Goal: Task Accomplishment & Management: Manage account settings

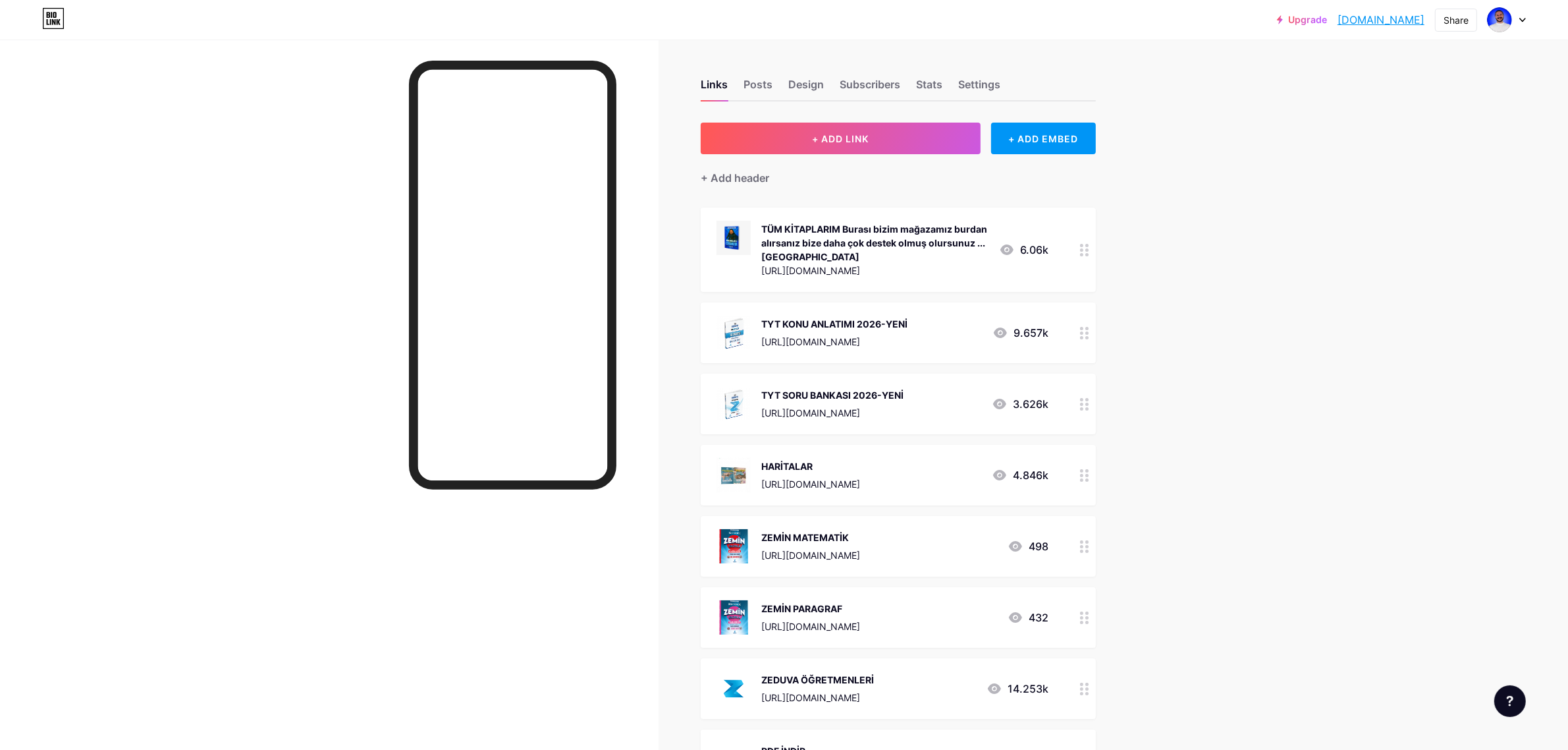
click at [949, 326] on div "TYT KONU ANLATIMI 2026-YENİ [URL][DOMAIN_NAME] 9.657k" at bounding box center [883, 333] width 332 height 34
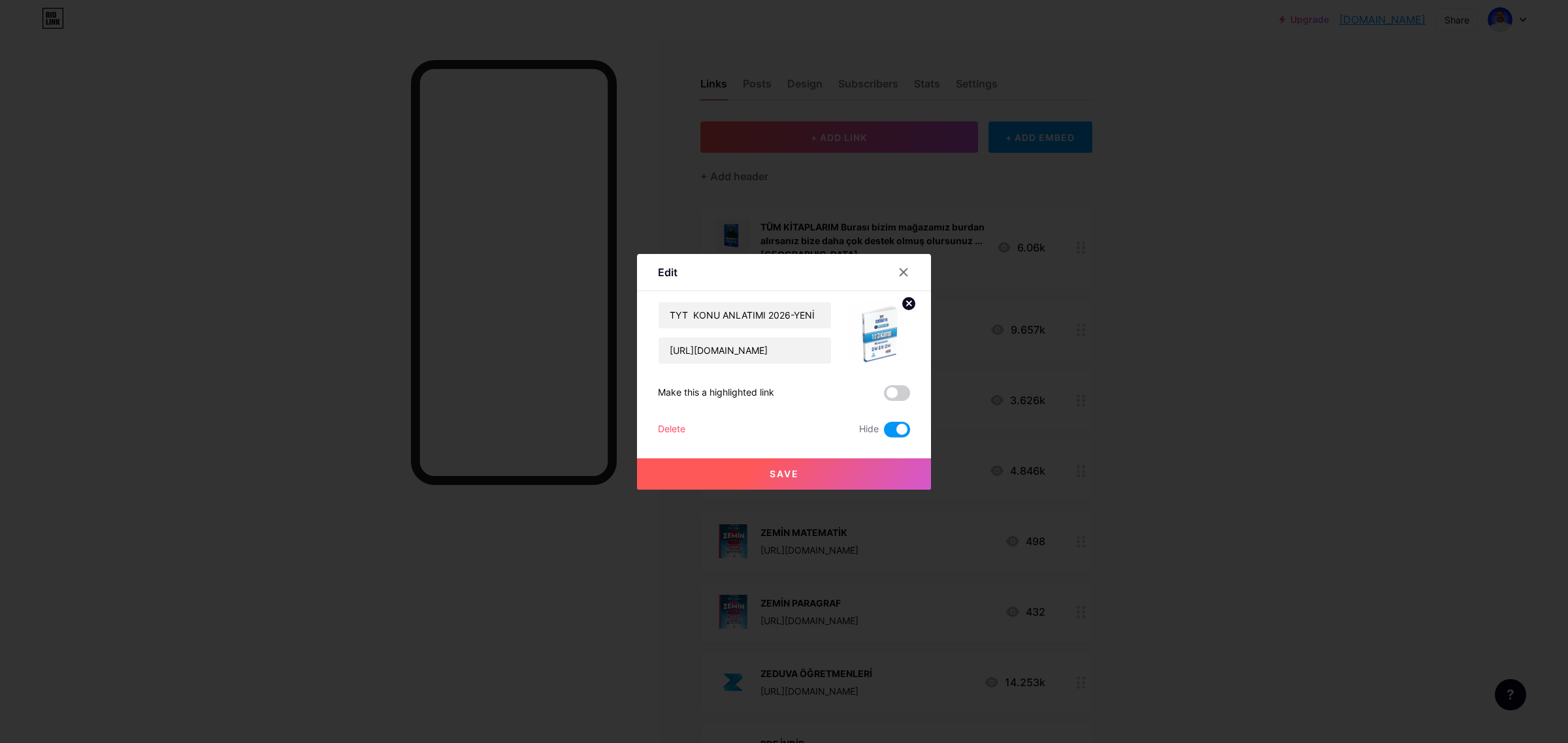
click at [886, 430] on span at bounding box center [897, 429] width 26 height 16
click at [884, 433] on input "checkbox" at bounding box center [884, 433] width 0 height 0
click at [825, 469] on button "Save" at bounding box center [784, 474] width 294 height 32
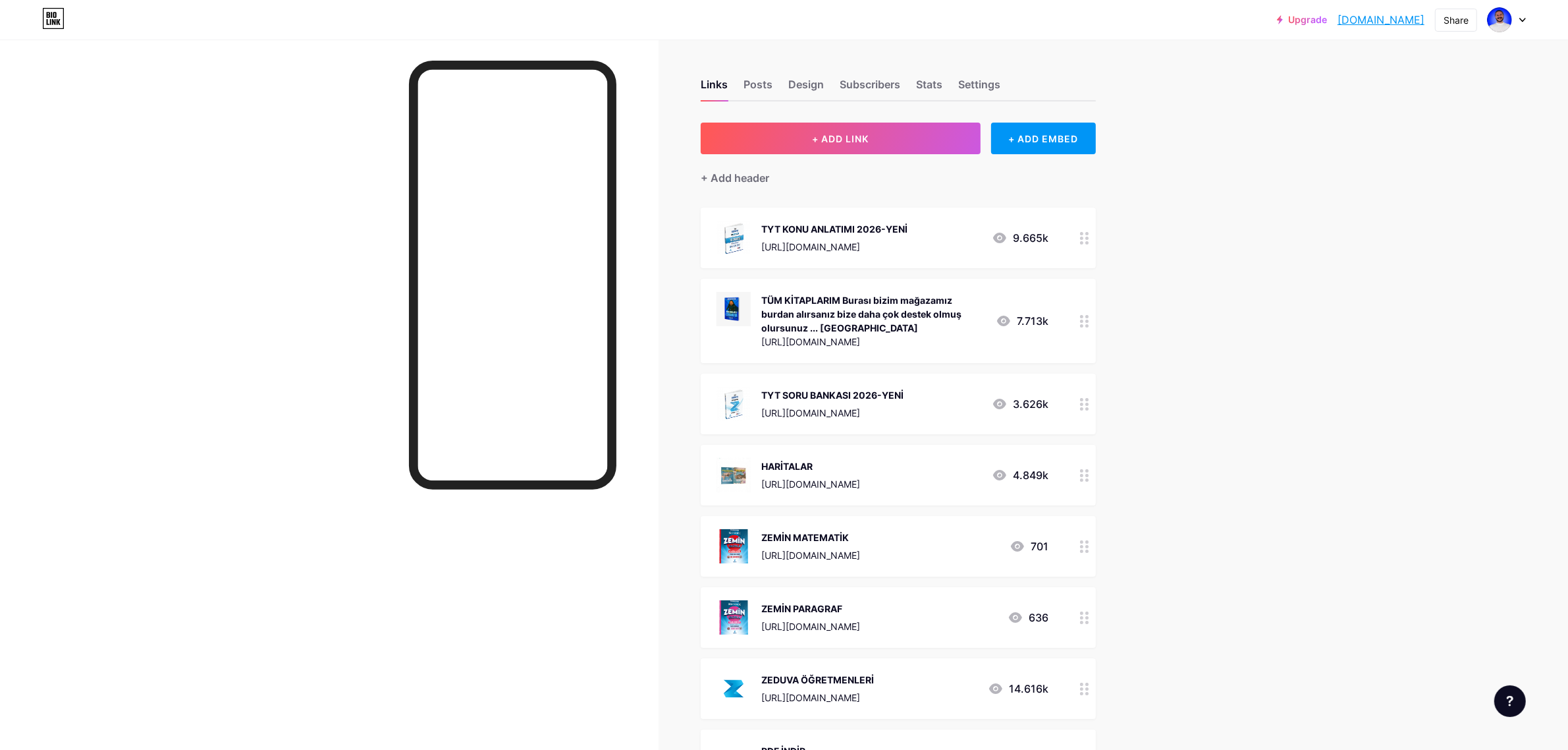
click at [960, 238] on div "TYT KONU ANLATIMI 2026-YENİ [URL][DOMAIN_NAME] 9.665k" at bounding box center [883, 238] width 332 height 34
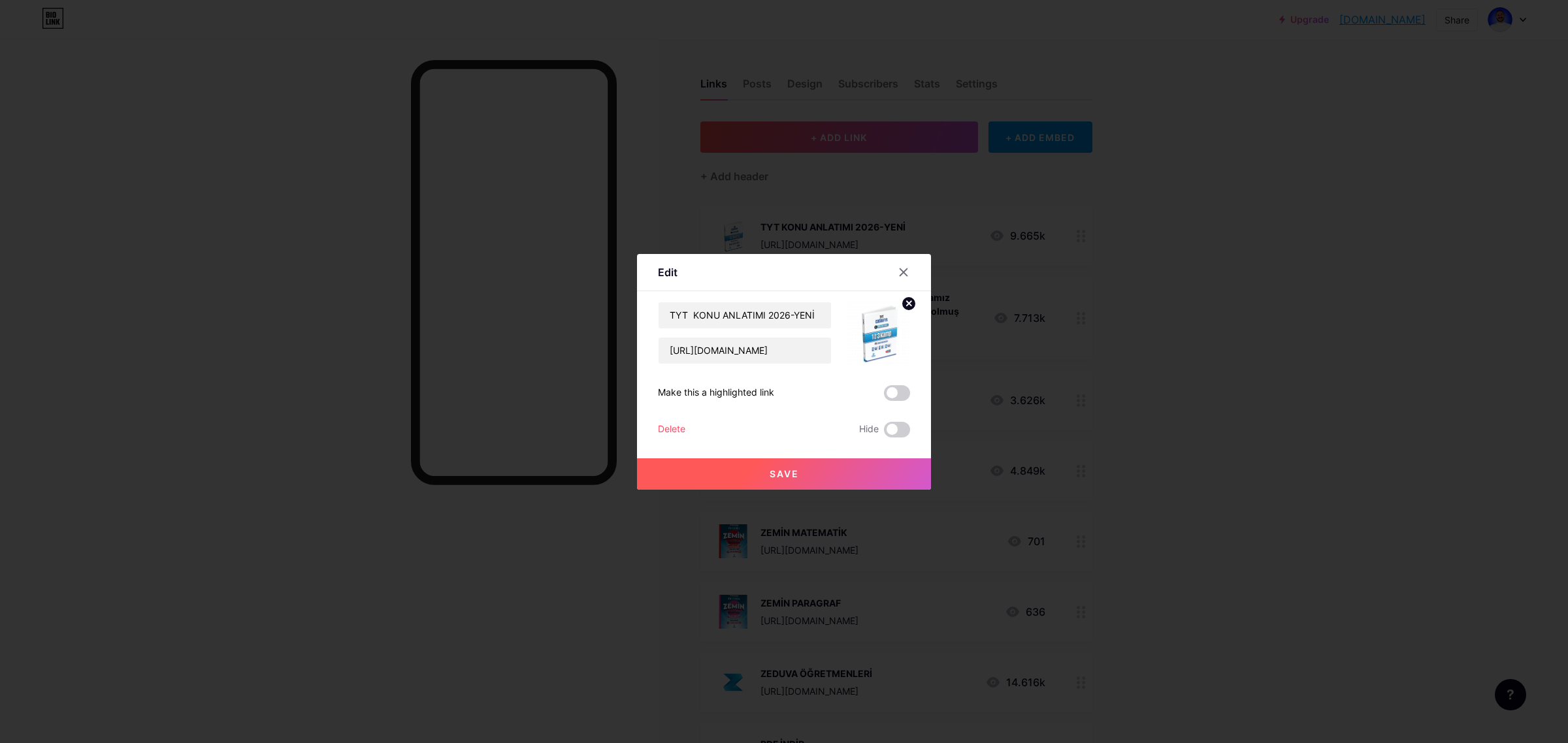
click at [1122, 307] on div at bounding box center [784, 371] width 1568 height 743
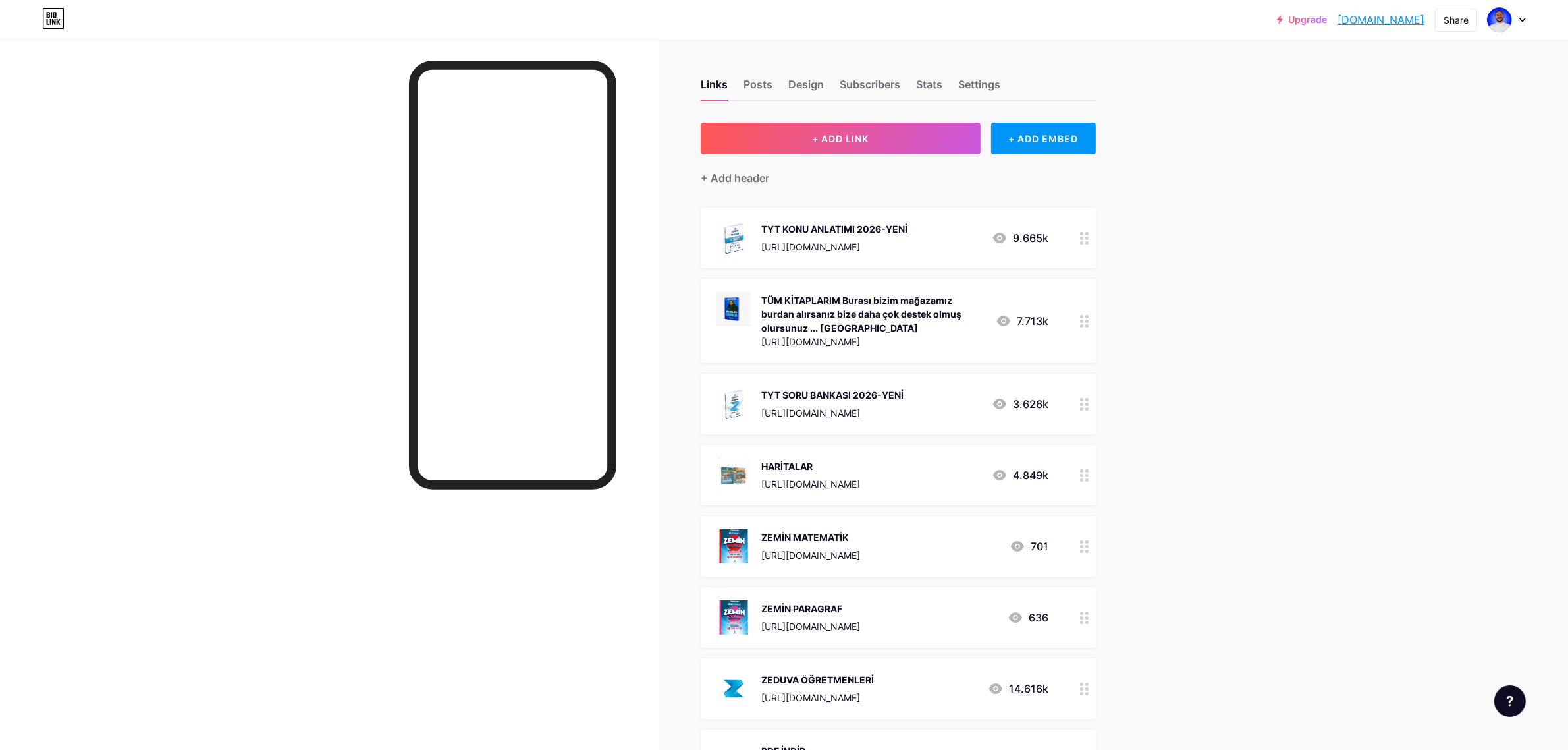
click at [1214, 227] on div "Upgrade cografyaninkodl... [DOMAIN_NAME] Share Switch accounts Coğrafyanın Kodl…" at bounding box center [784, 551] width 1568 height 1102
click at [964, 396] on div "TYT SORU BANKASI 2026-YENİ [URL][DOMAIN_NAME] 3.626k" at bounding box center [883, 404] width 332 height 34
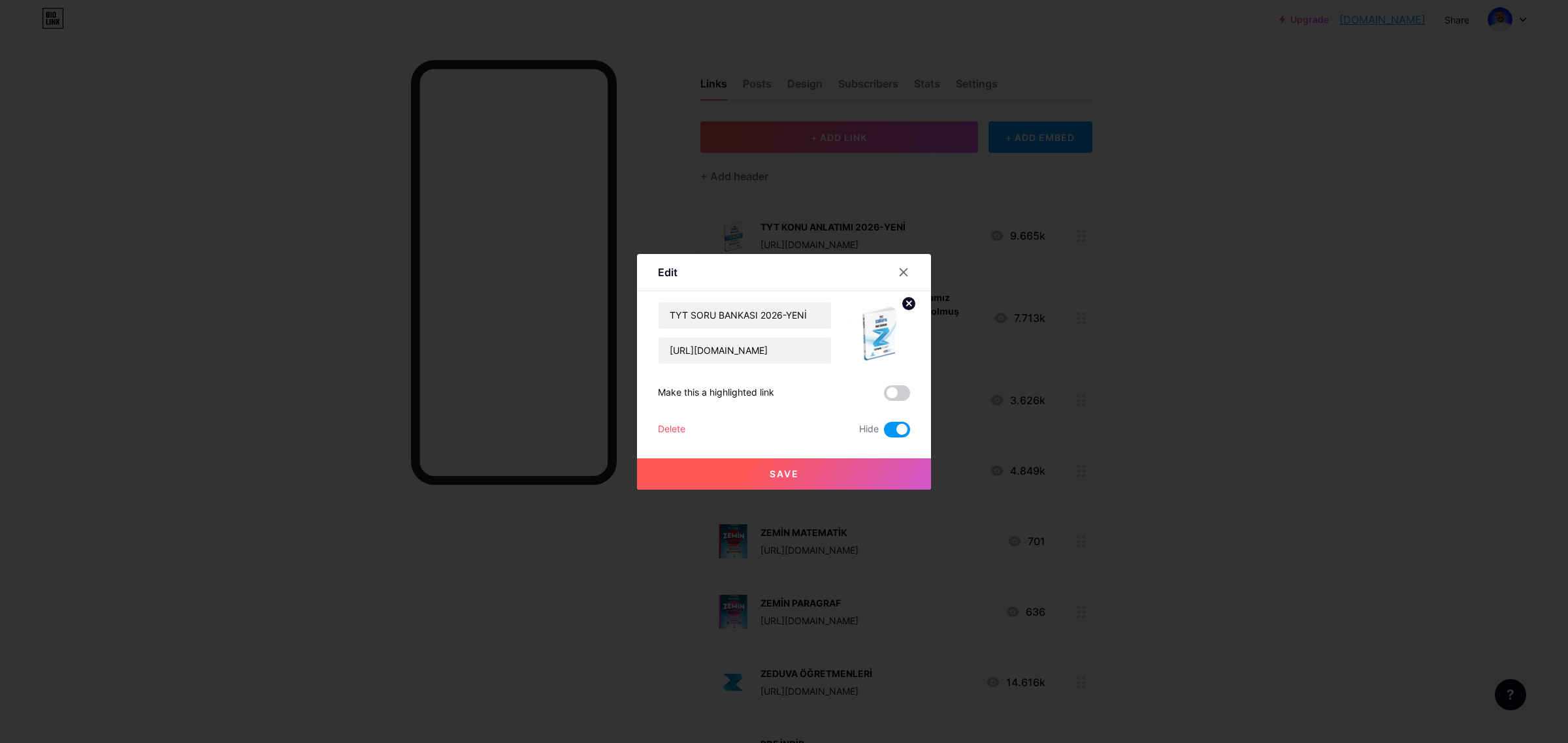
click at [890, 425] on span at bounding box center [897, 429] width 26 height 16
click at [884, 433] on input "checkbox" at bounding box center [884, 433] width 0 height 0
click at [844, 463] on button "Save" at bounding box center [784, 474] width 294 height 32
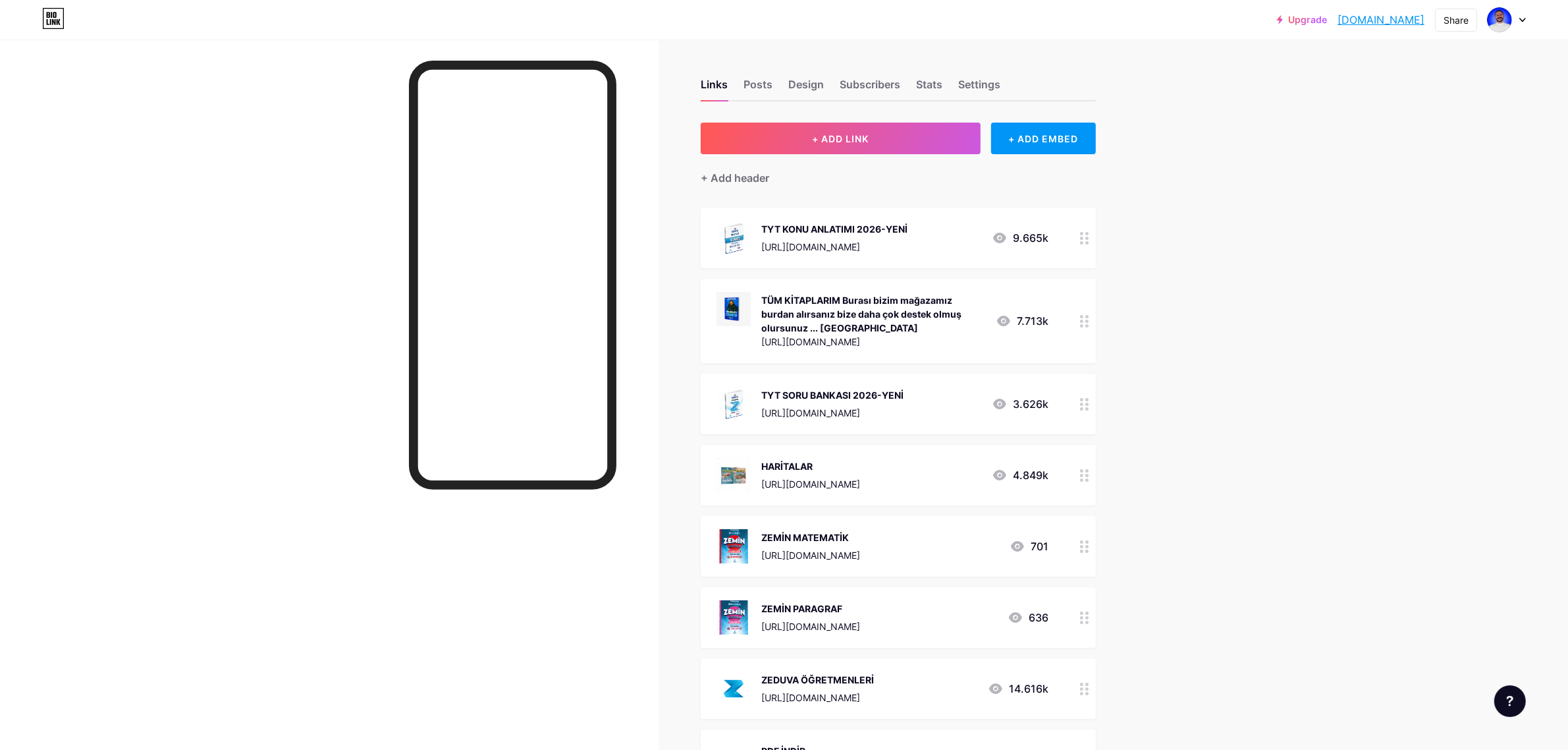
drag, startPoint x: 922, startPoint y: 410, endPoint x: 936, endPoint y: 311, distance: 100.0
click at [936, 311] on span "TYT KONU ANLATIMI 2026-YENİ [URL][DOMAIN_NAME] 9.665k TÜM KİTAPLARIM Burası biz…" at bounding box center [898, 499] width 395 height 583
click at [1166, 377] on div "Upgrade cografyaninkodl... [DOMAIN_NAME] Share Switch accounts Coğrafyanın Kodl…" at bounding box center [784, 551] width 1568 height 1102
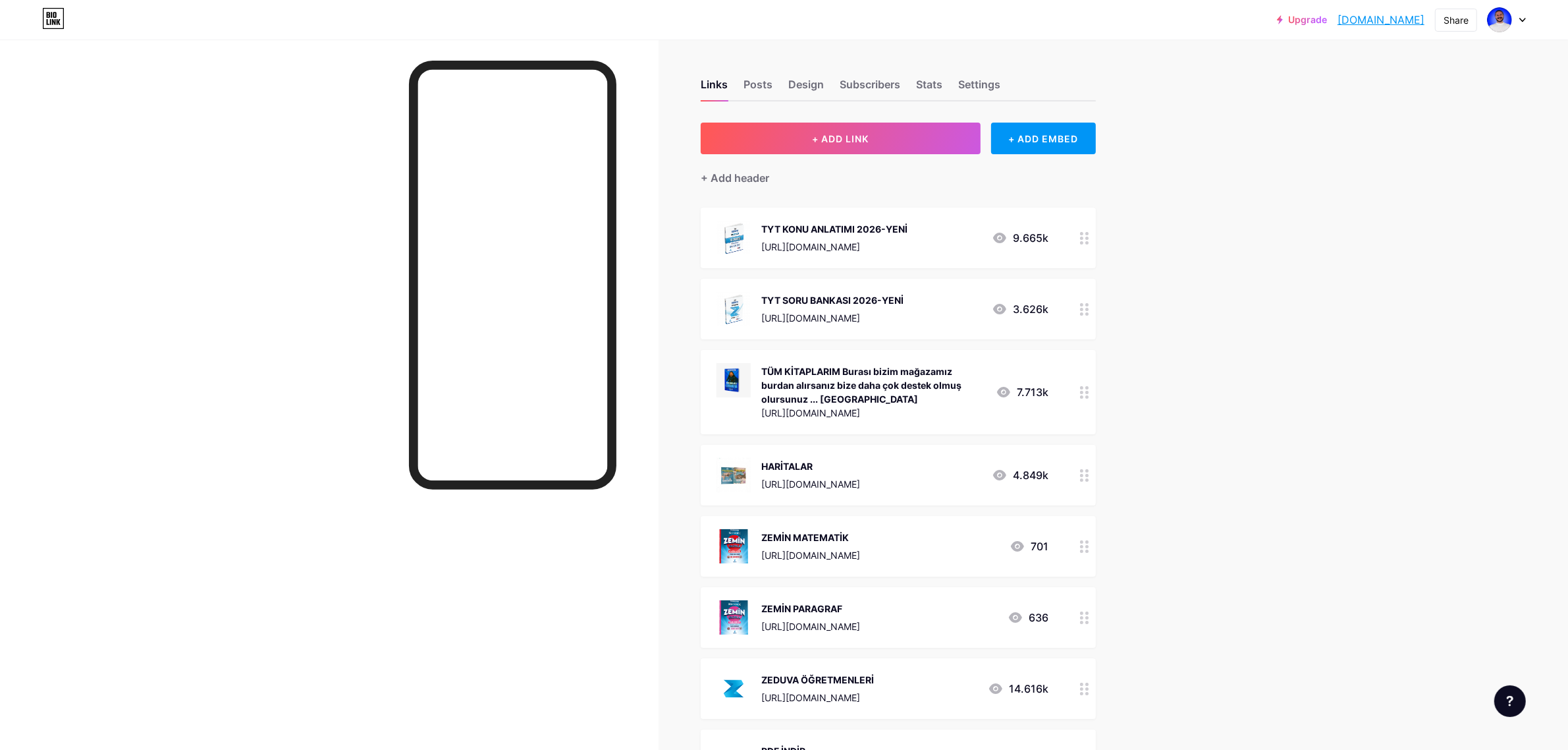
click at [1178, 328] on div "Upgrade cografyaninkodl... [DOMAIN_NAME] Share Switch accounts Coğrafyanın Kodl…" at bounding box center [784, 551] width 1568 height 1102
click at [1173, 328] on div "Upgrade cografyaninkodl... [DOMAIN_NAME] Share Switch accounts Coğrafyanın Kodl…" at bounding box center [784, 551] width 1568 height 1102
click at [1022, 530] on div "ZEMİN MATEMATİK [URL][DOMAIN_NAME] 701" at bounding box center [883, 546] width 332 height 34
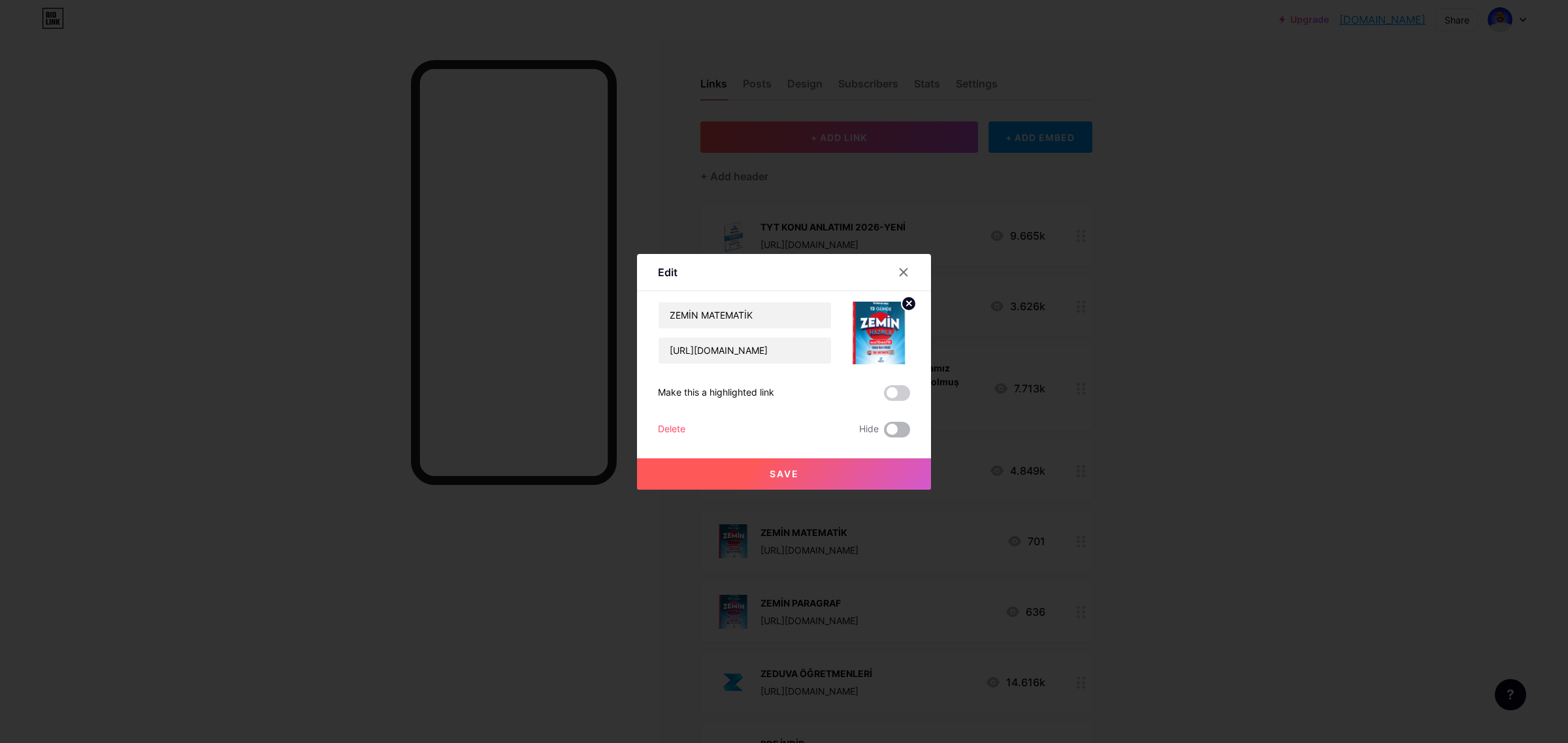
click at [899, 428] on span at bounding box center [897, 429] width 26 height 16
click at [884, 433] on input "checkbox" at bounding box center [884, 433] width 0 height 0
click at [875, 474] on button "Save" at bounding box center [784, 474] width 294 height 32
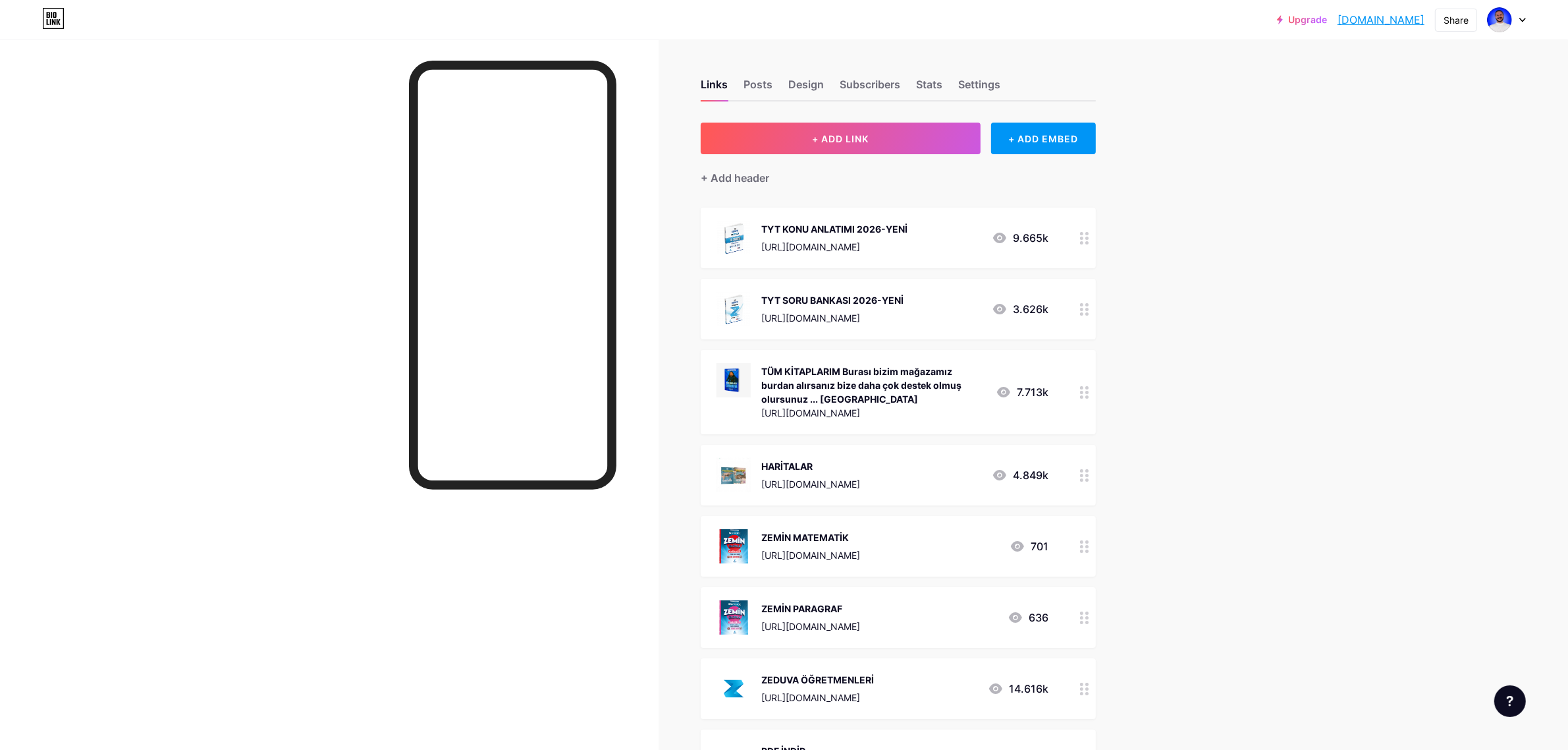
click at [991, 613] on div "ZEMİN PARAGRAF [URL][DOMAIN_NAME] 636" at bounding box center [883, 617] width 332 height 34
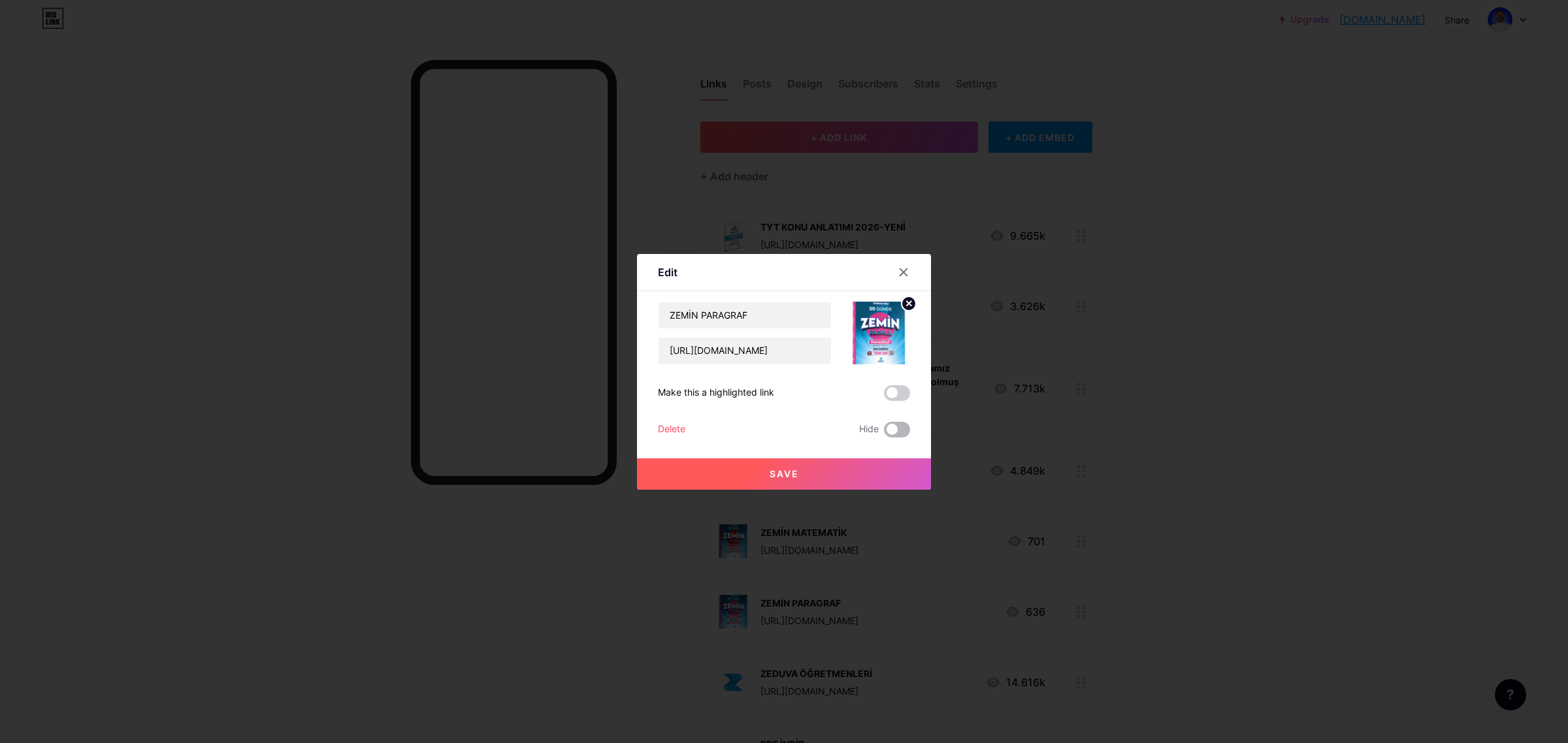
click at [909, 432] on span at bounding box center [897, 429] width 26 height 16
click at [884, 433] on input "checkbox" at bounding box center [884, 433] width 0 height 0
click at [866, 471] on button "Save" at bounding box center [784, 474] width 294 height 32
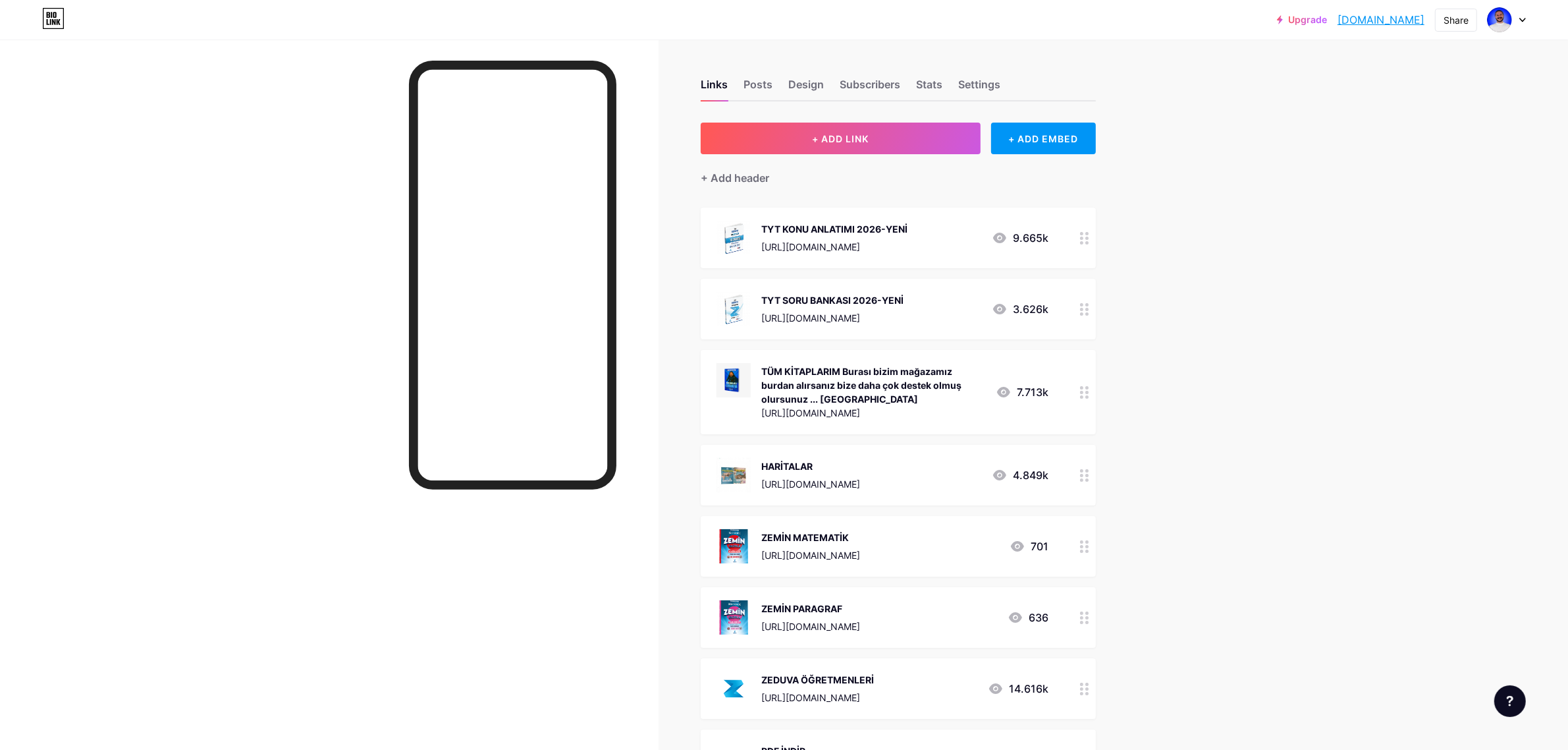
click at [1163, 479] on div "Upgrade cografyaninkodl... [DOMAIN_NAME] Share Switch accounts Coğrafyanın Kodl…" at bounding box center [784, 551] width 1568 height 1102
